Goal: Task Accomplishment & Management: Use online tool/utility

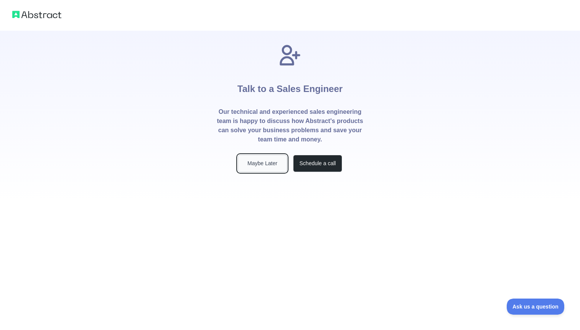
click at [271, 166] on button "Maybe Later" at bounding box center [262, 163] width 49 height 17
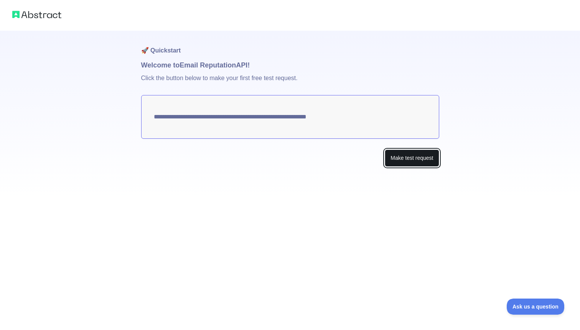
click at [401, 159] on button "Make test request" at bounding box center [412, 158] width 54 height 17
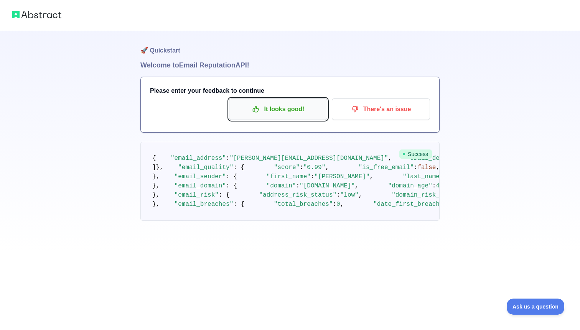
click at [306, 107] on p "It looks good!" at bounding box center [278, 109] width 87 height 13
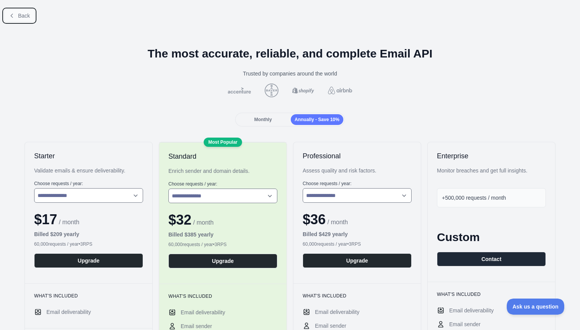
click at [28, 13] on span "Back" at bounding box center [24, 16] width 12 height 6
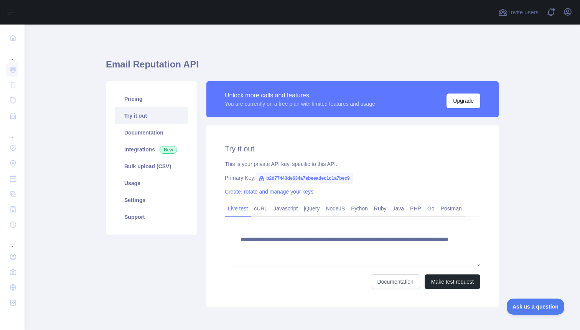
click at [342, 179] on span "b2d77443de634a7ebeeadec1c1a7bec9" at bounding box center [304, 179] width 97 height 12
click at [326, 179] on span "b2d77443de634a7ebeeadec1c1a7bec9" at bounding box center [304, 179] width 97 height 12
